Goal: Find specific page/section: Find specific page/section

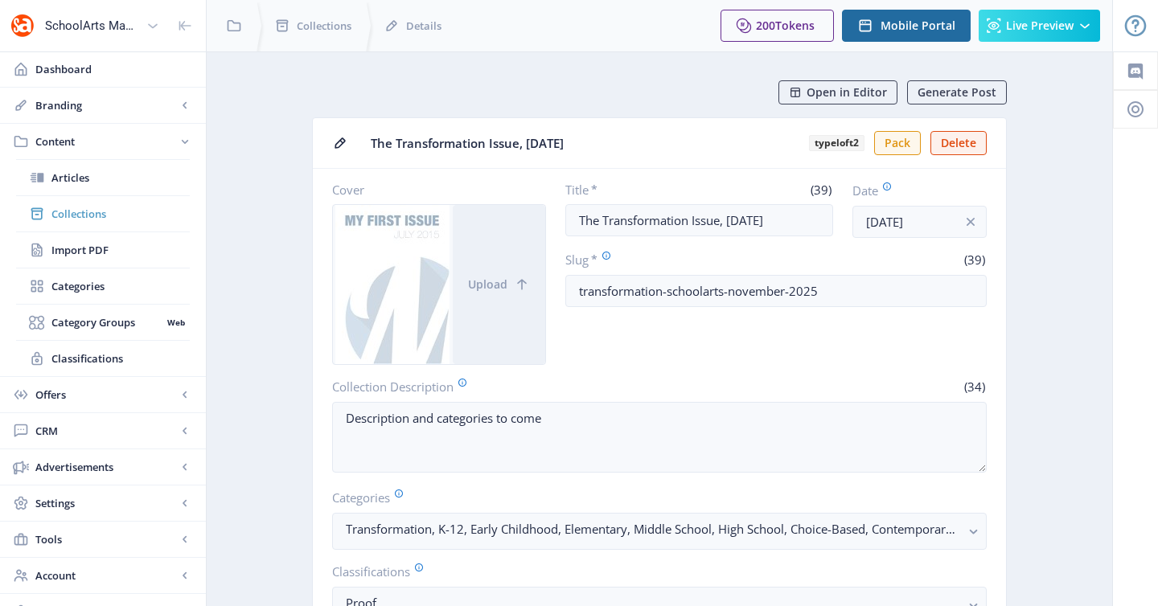
click at [117, 224] on link "Collections" at bounding box center [103, 213] width 174 height 35
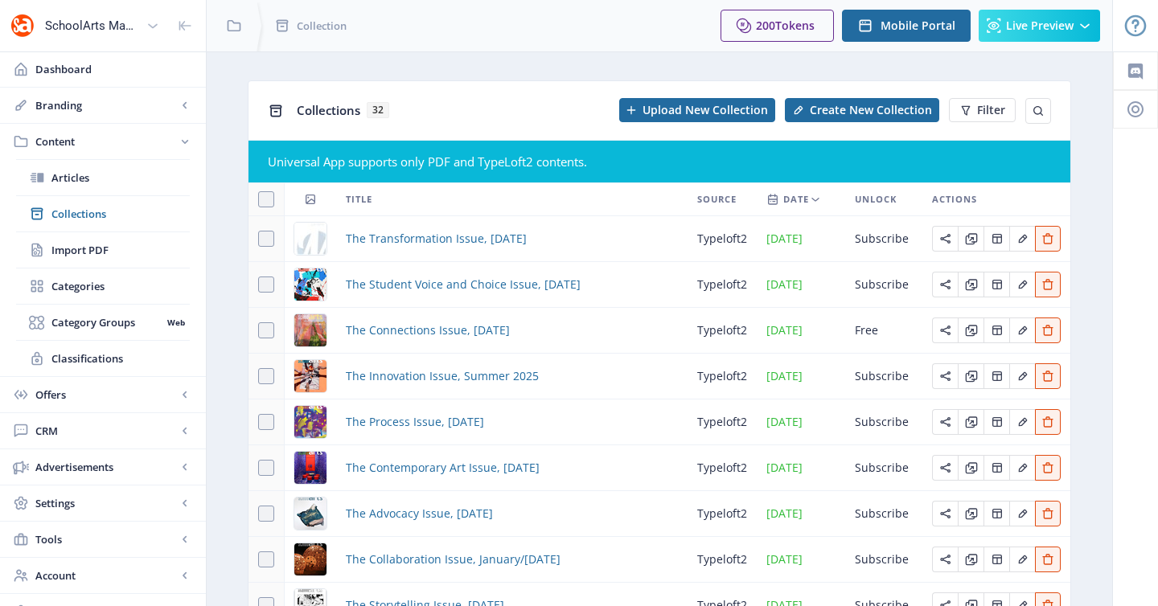
click at [438, 252] on td "The Transformation Issue, [DATE]" at bounding box center [512, 239] width 352 height 46
click at [455, 237] on span "The Transformation Issue, [DATE]" at bounding box center [436, 238] width 181 height 19
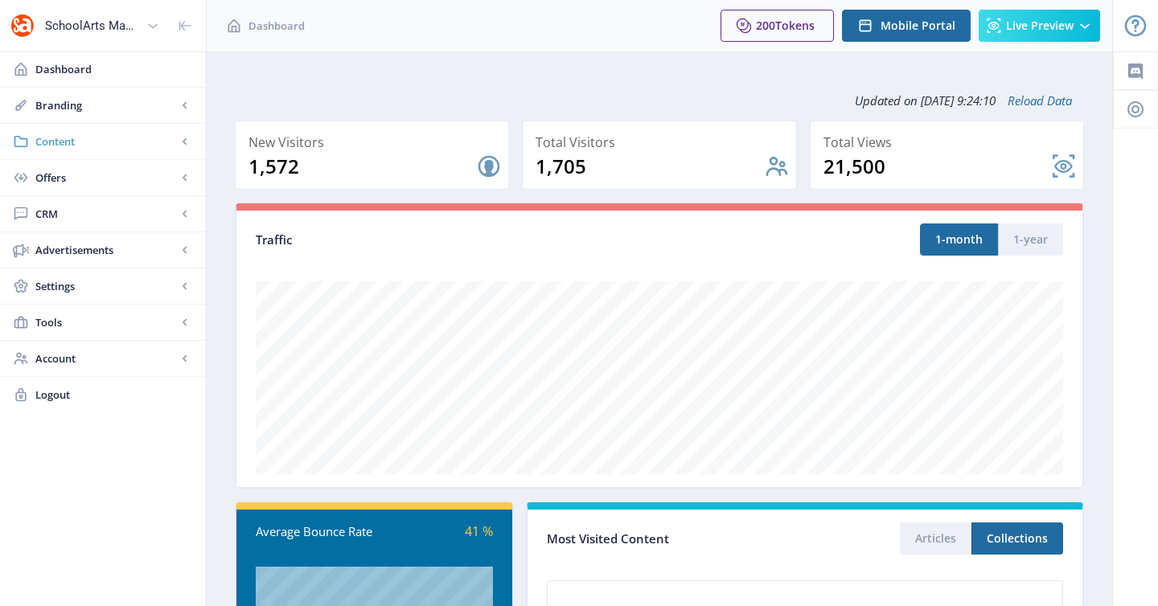
click at [175, 140] on span "Content" at bounding box center [106, 142] width 142 height 16
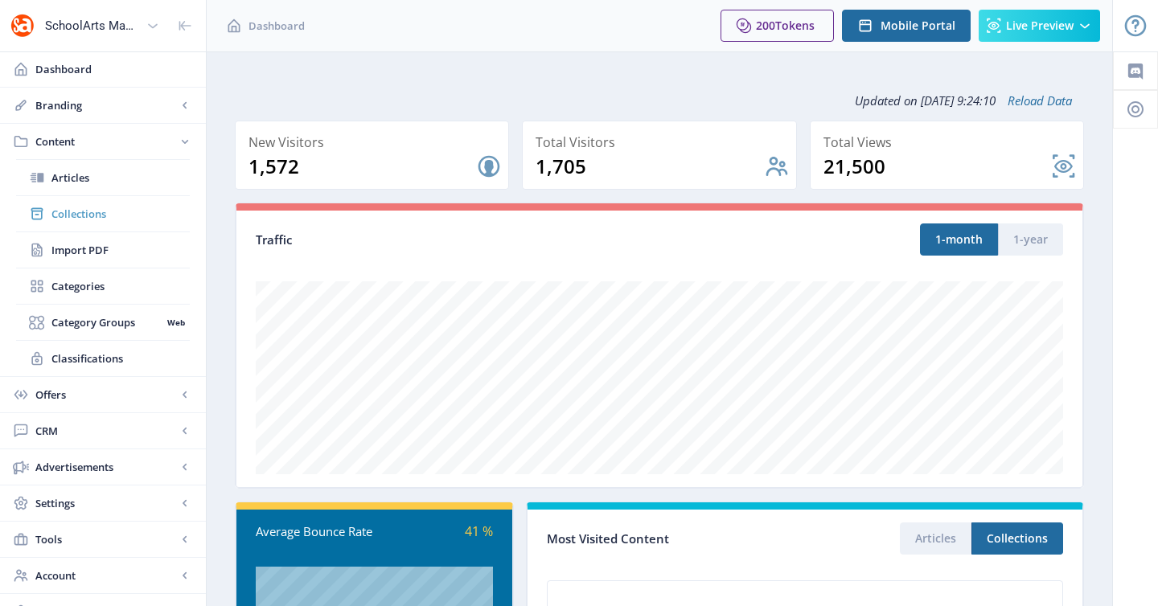
click at [148, 206] on span "Collections" at bounding box center [120, 214] width 138 height 16
